Goal: Navigation & Orientation: Find specific page/section

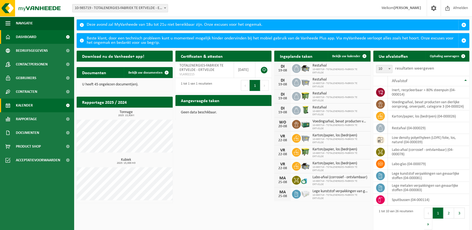
click at [27, 102] on span "Kalender" at bounding box center [24, 105] width 17 height 14
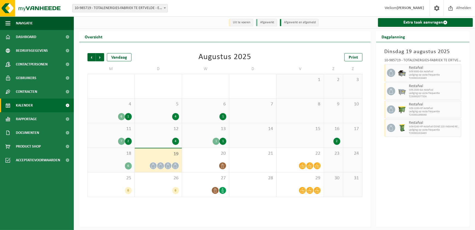
click at [25, 104] on span "Kalender" at bounding box center [24, 105] width 17 height 14
click at [36, 6] on img at bounding box center [33, 8] width 66 height 16
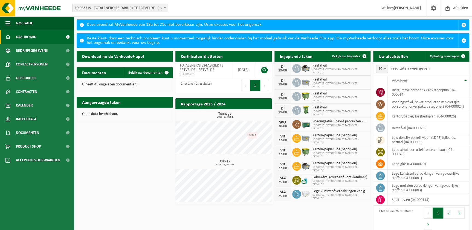
click at [38, 37] on link "Dashboard" at bounding box center [37, 37] width 74 height 14
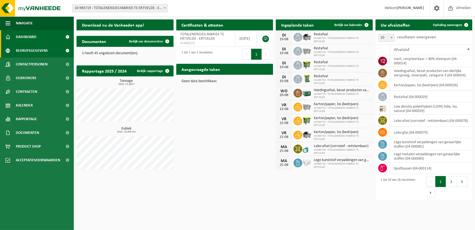
click at [25, 49] on span "Bedrijfsgegevens" at bounding box center [32, 51] width 32 height 14
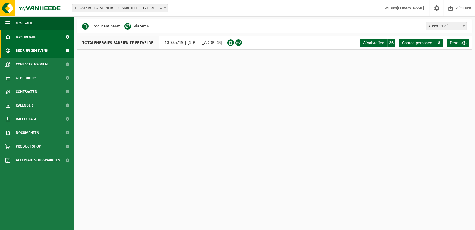
click at [31, 34] on span "Dashboard" at bounding box center [26, 37] width 21 height 14
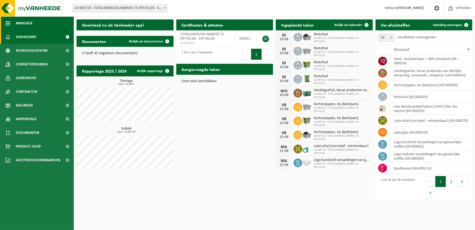
click at [13, 24] on button "Navigatie" at bounding box center [37, 23] width 74 height 14
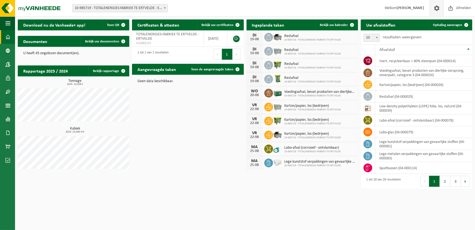
click at [437, 6] on span at bounding box center [437, 8] width 8 height 16
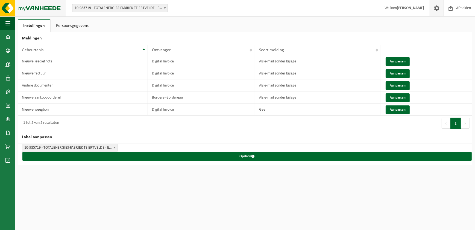
click at [37, 10] on img at bounding box center [33, 8] width 66 height 16
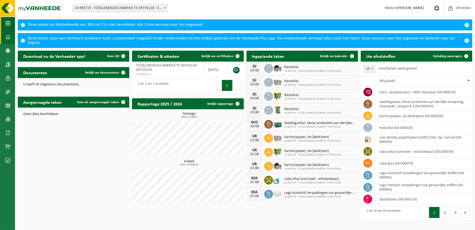
click at [6, 21] on span "button" at bounding box center [7, 23] width 5 height 14
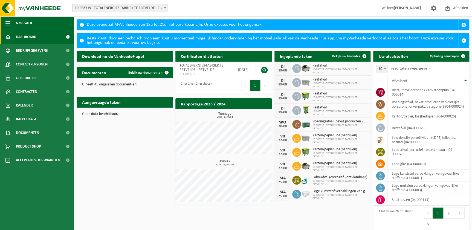
click at [6, 21] on span "button" at bounding box center [7, 23] width 5 height 14
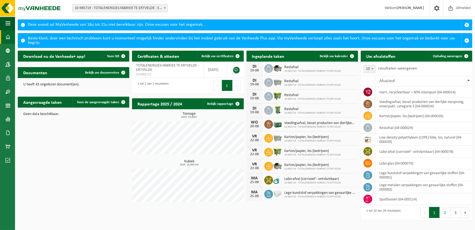
click at [7, 35] on span at bounding box center [7, 37] width 5 height 14
